Goal: Task Accomplishment & Management: Manage account settings

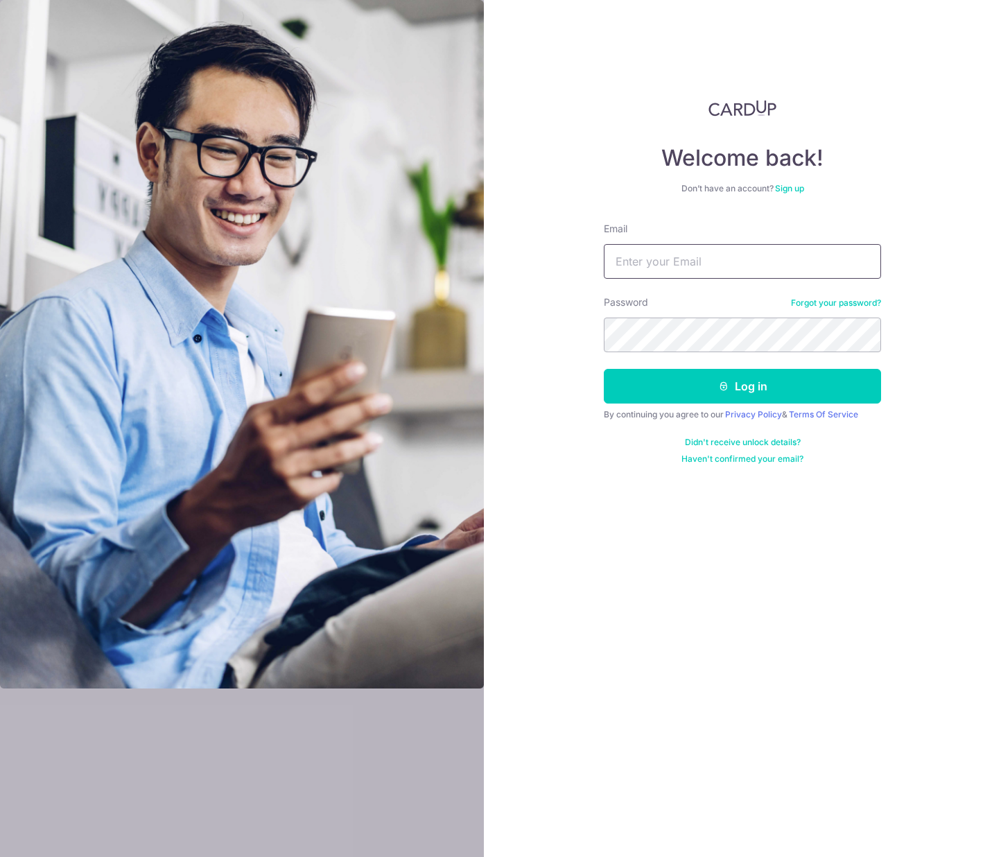
type input "daryltjg.jnr@gmail.com"
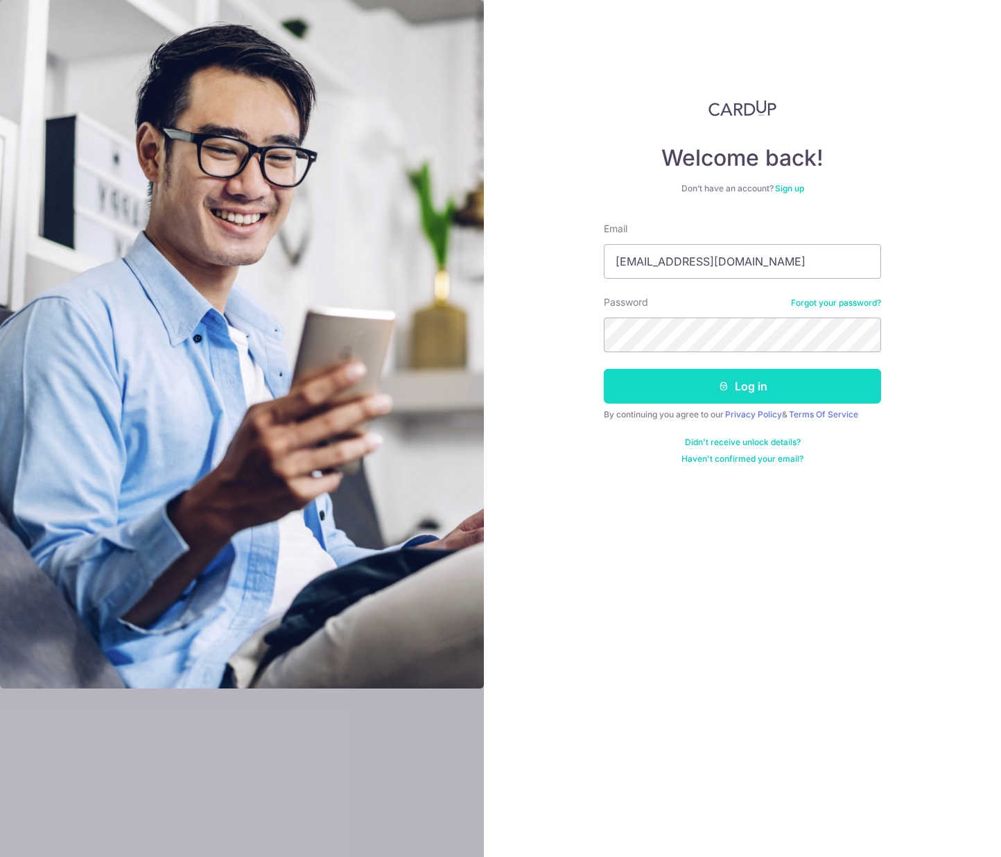
click at [698, 389] on button "Log in" at bounding box center [742, 386] width 277 height 35
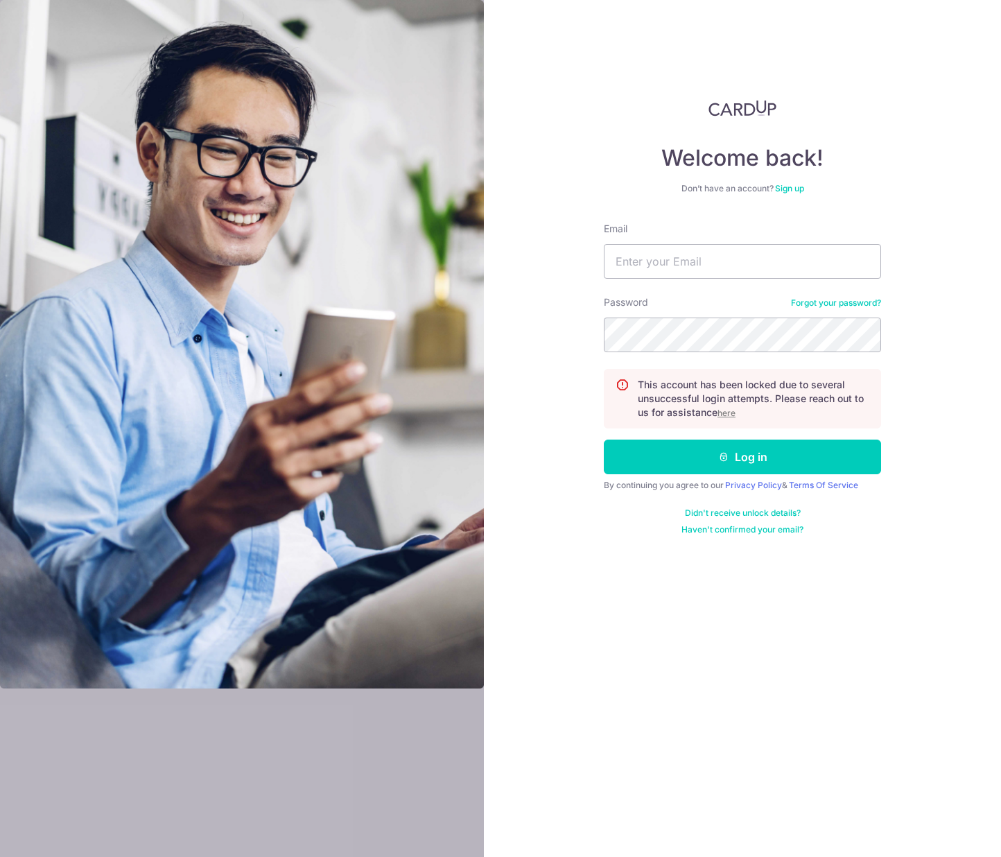
type input "daryltjg.jnr@gmail.com"
click at [728, 416] on u "here" at bounding box center [727, 413] width 18 height 10
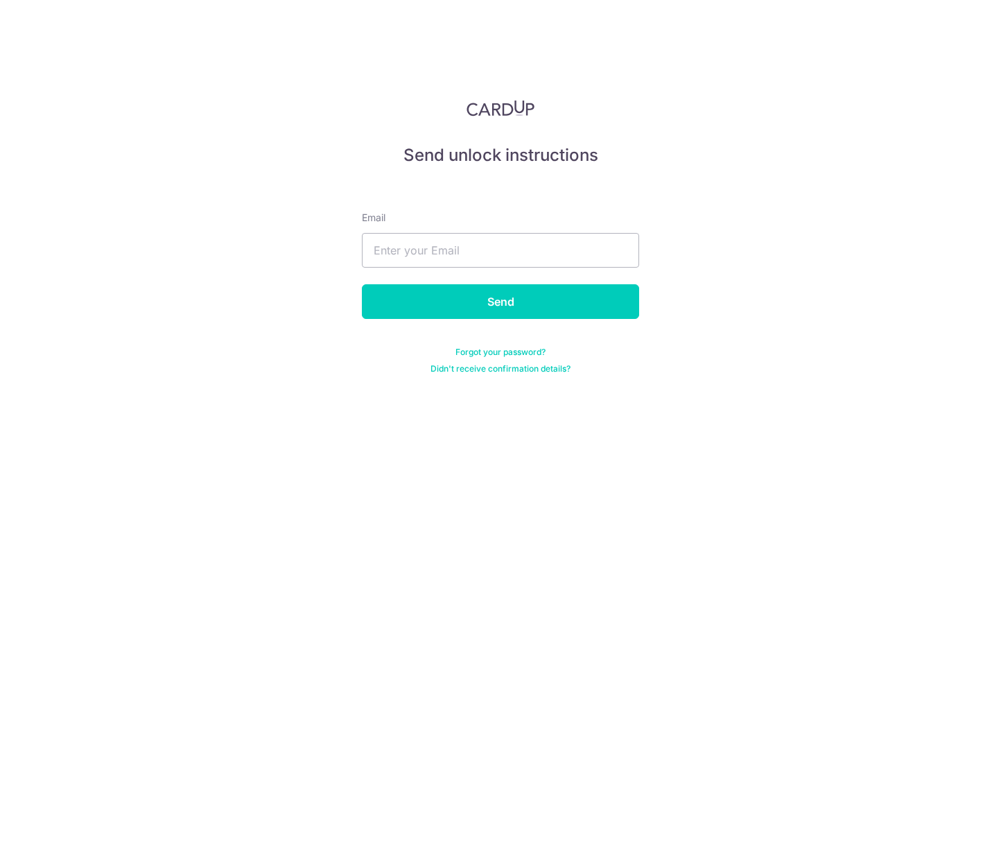
type input "daryltjg.jnr@gmail.com"
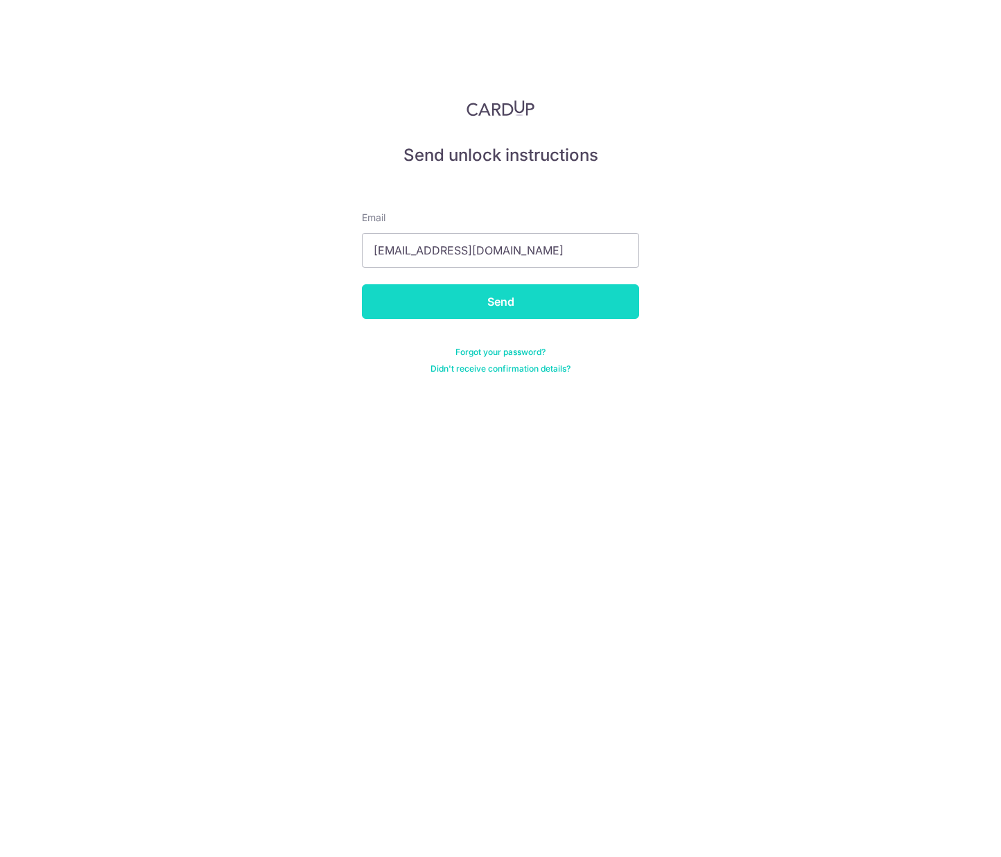
click at [557, 299] on input "Send" at bounding box center [500, 301] width 277 height 35
